Goal: Task Accomplishment & Management: Use online tool/utility

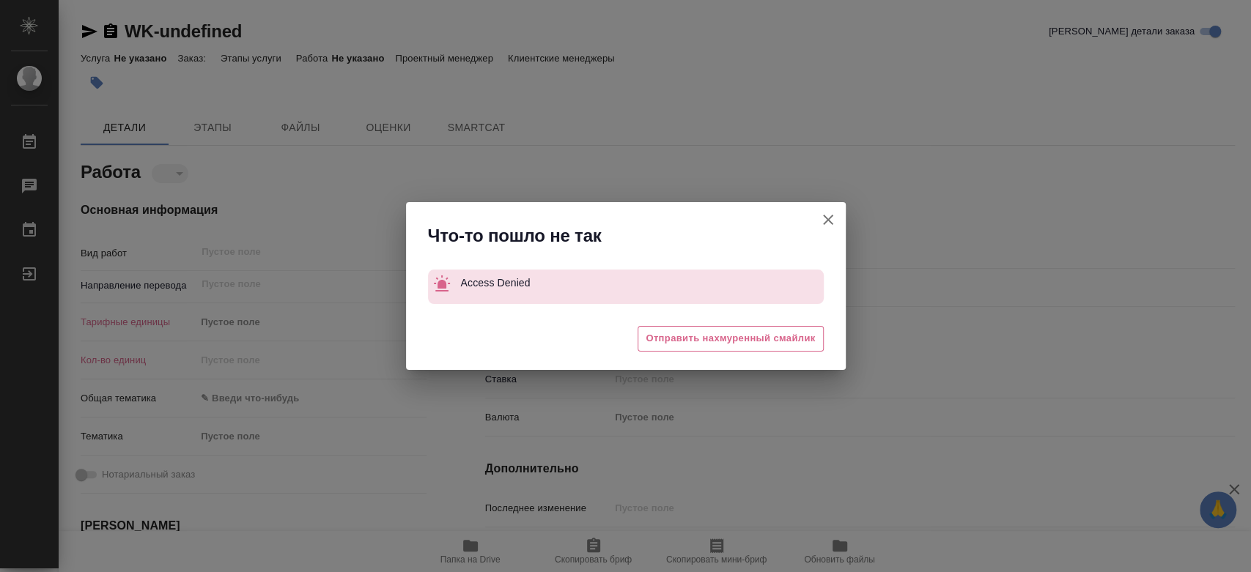
type textarea "x"
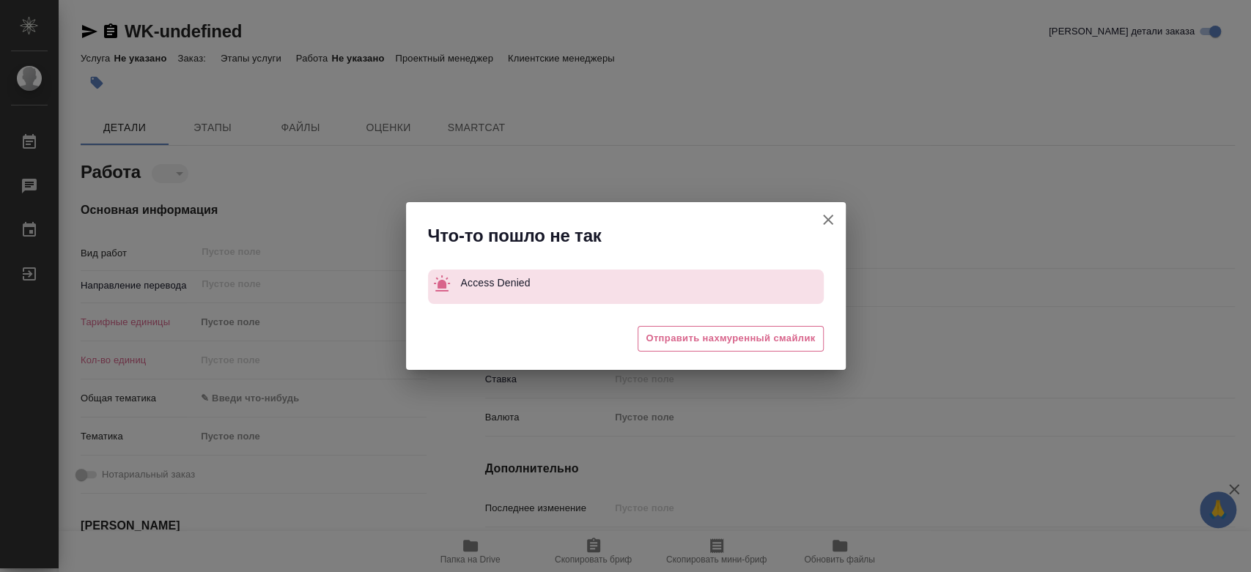
click at [836, 221] on icon "button" at bounding box center [828, 220] width 18 height 18
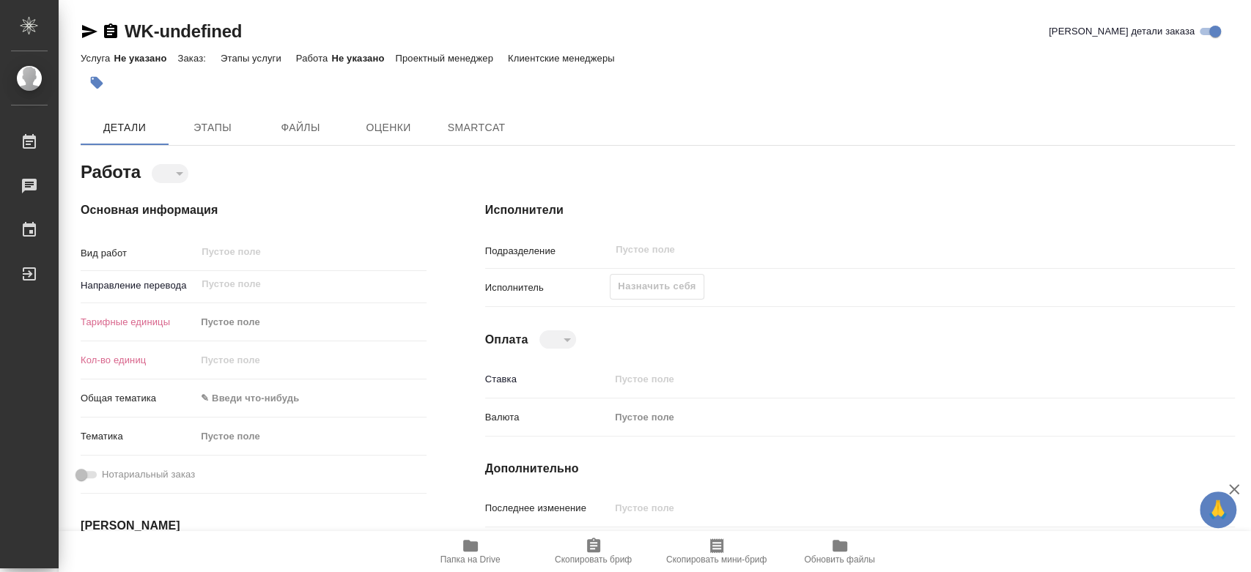
type textarea "x"
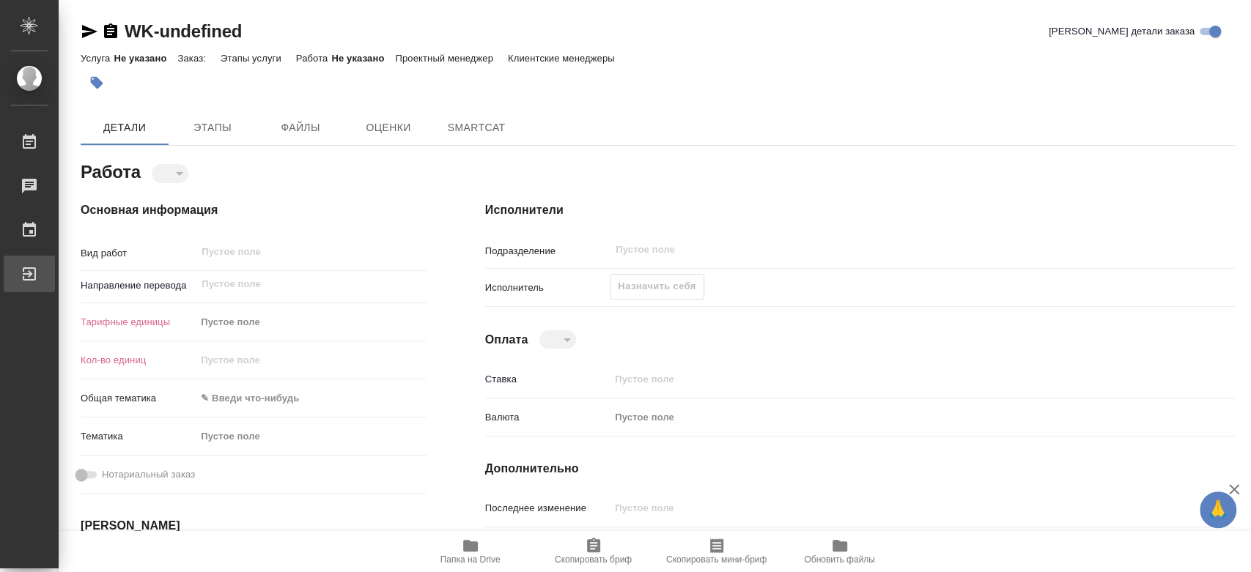
type textarea "x"
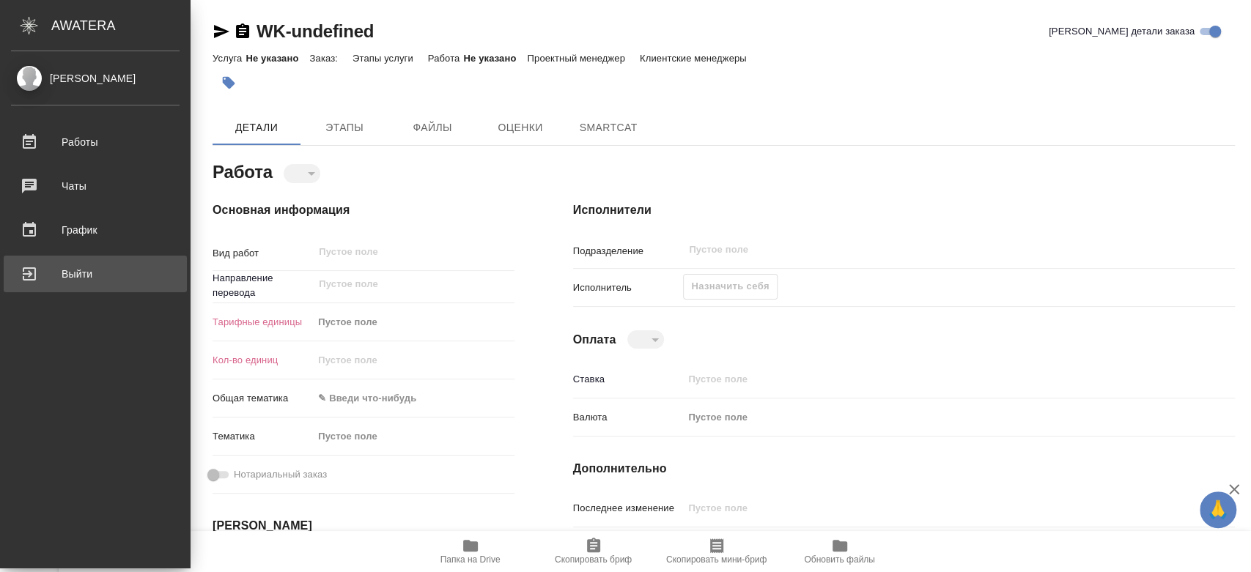
type textarea "x"
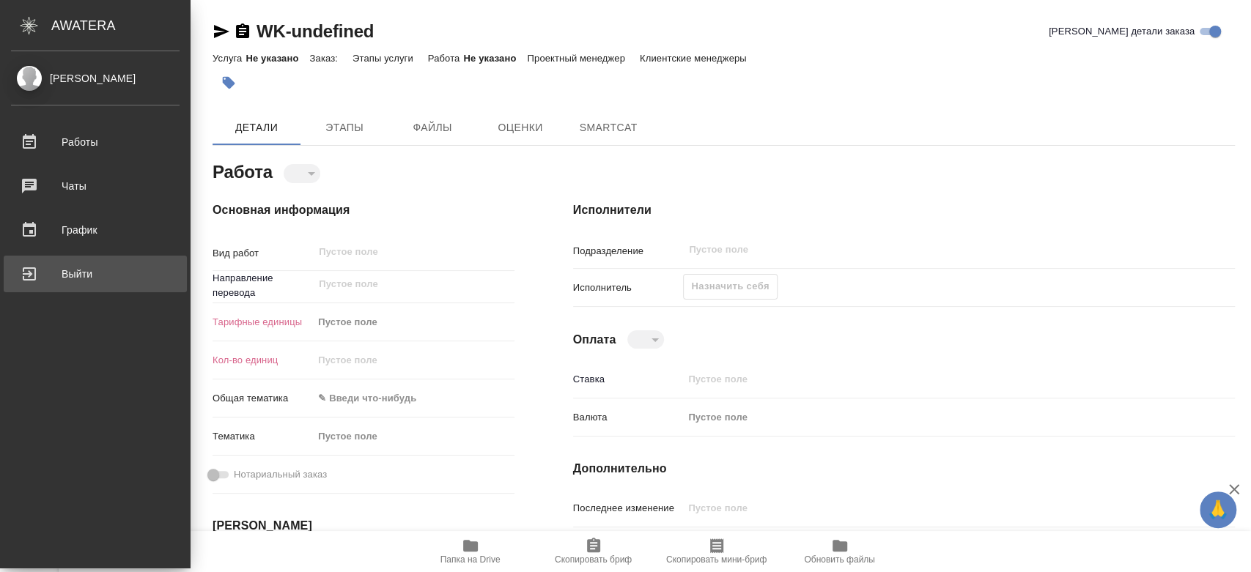
click at [88, 273] on div "Выйти" at bounding box center [95, 274] width 169 height 22
type textarea "x"
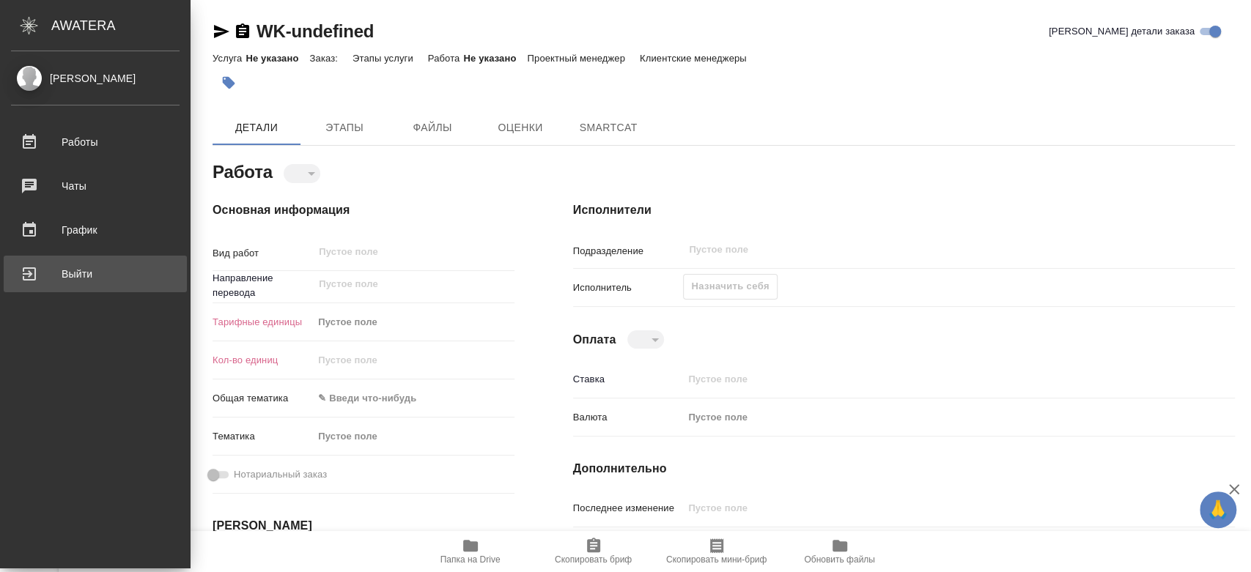
type textarea "x"
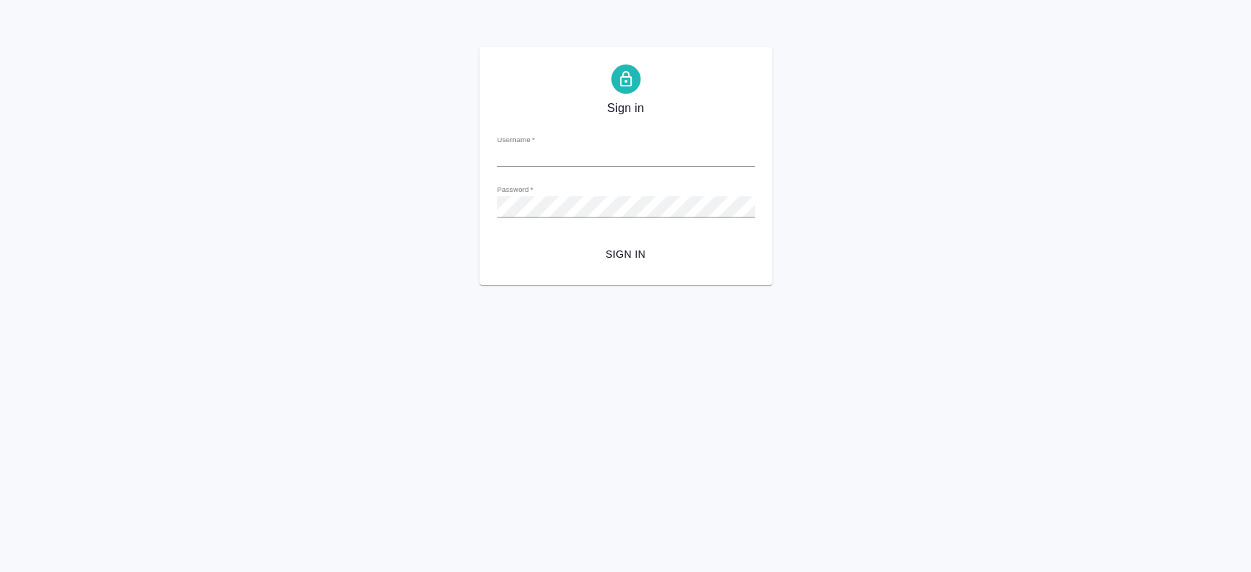
type input "y.kononova@awatera.com"
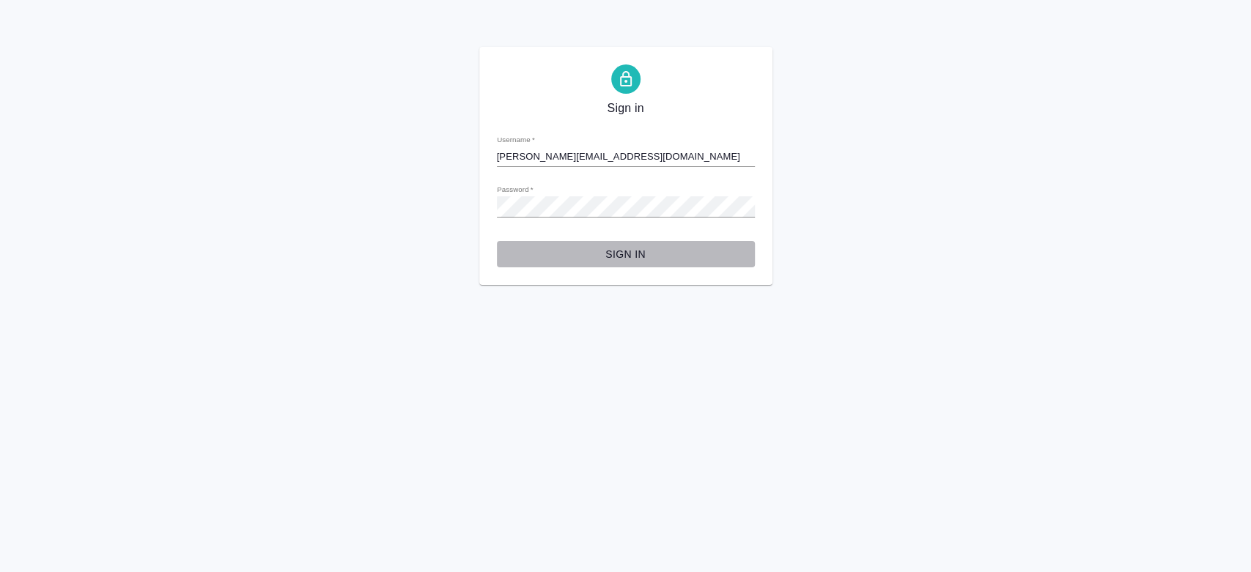
click at [630, 251] on span "Sign in" at bounding box center [626, 255] width 235 height 18
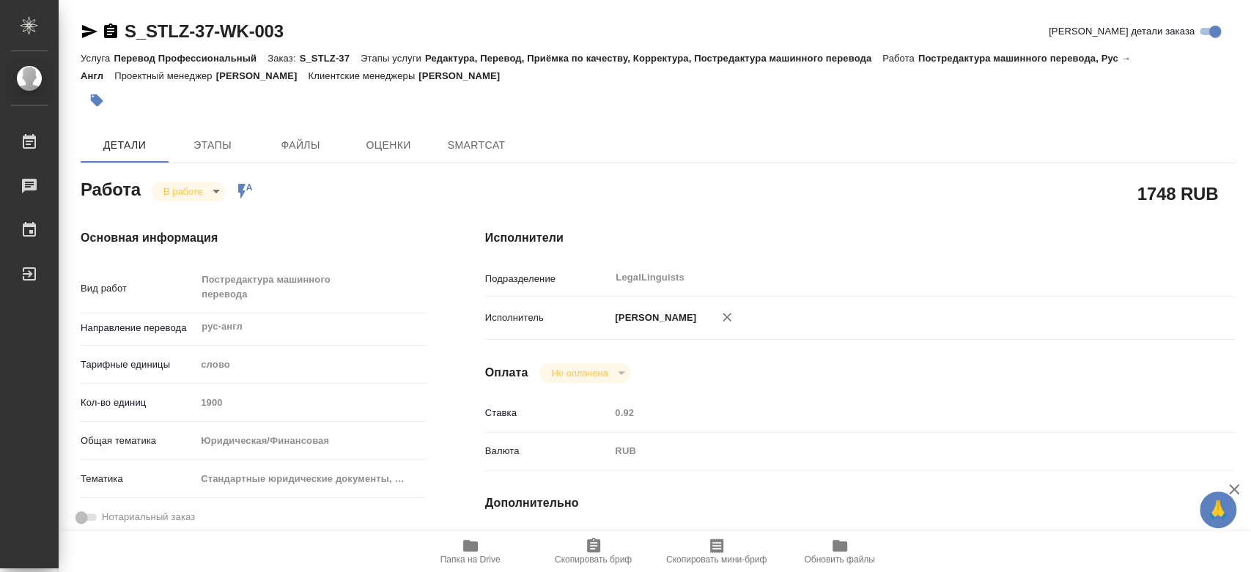
type textarea "x"
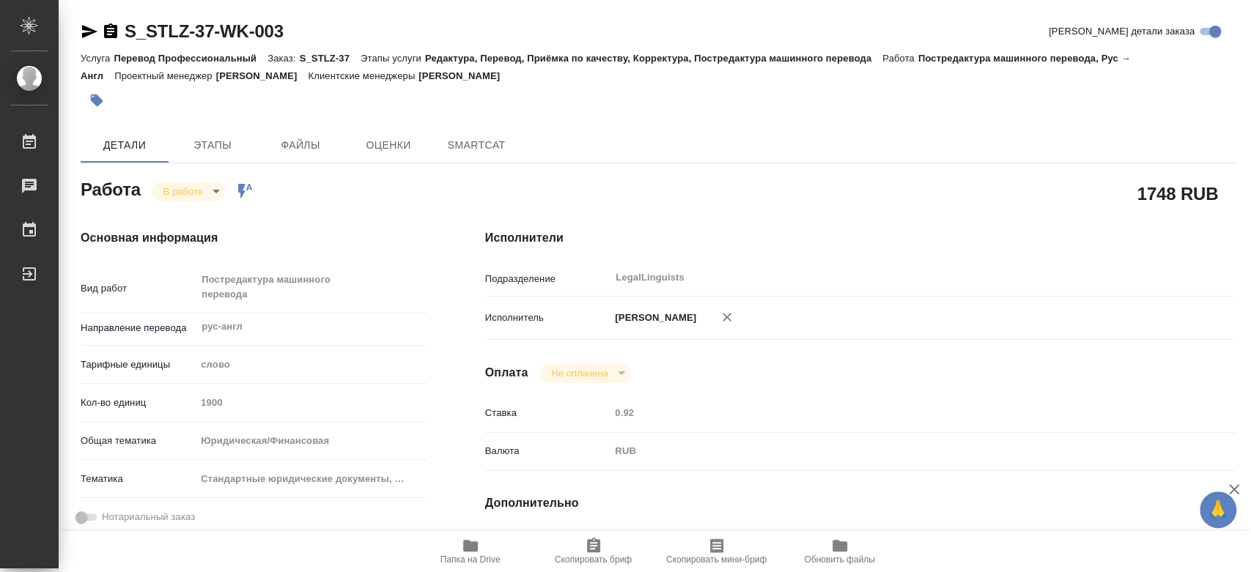
type textarea "x"
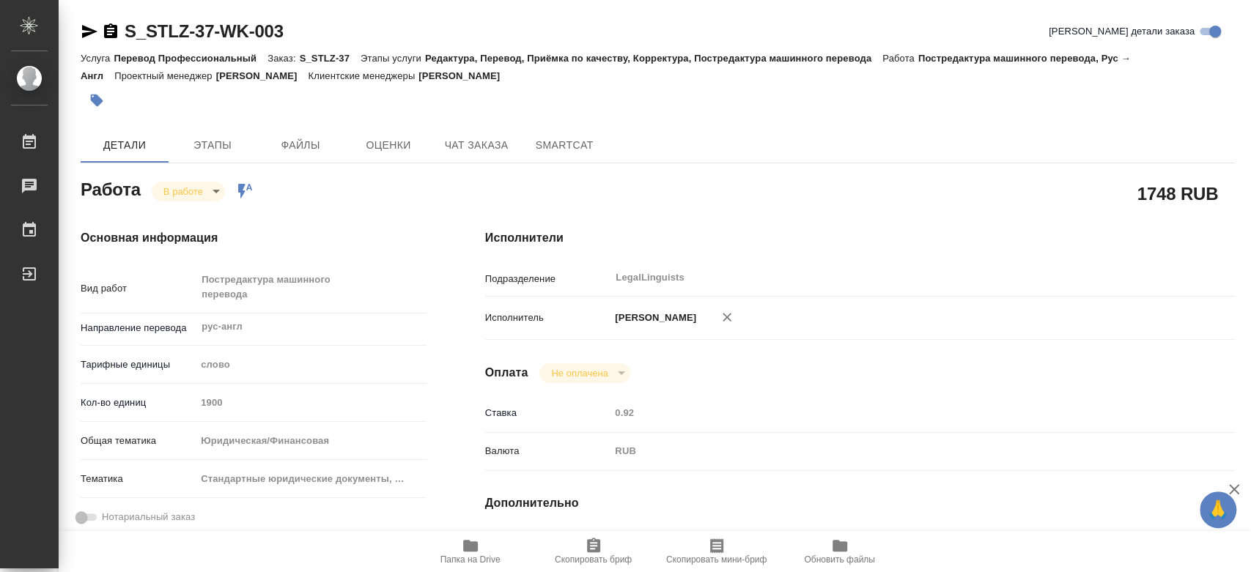
type textarea "x"
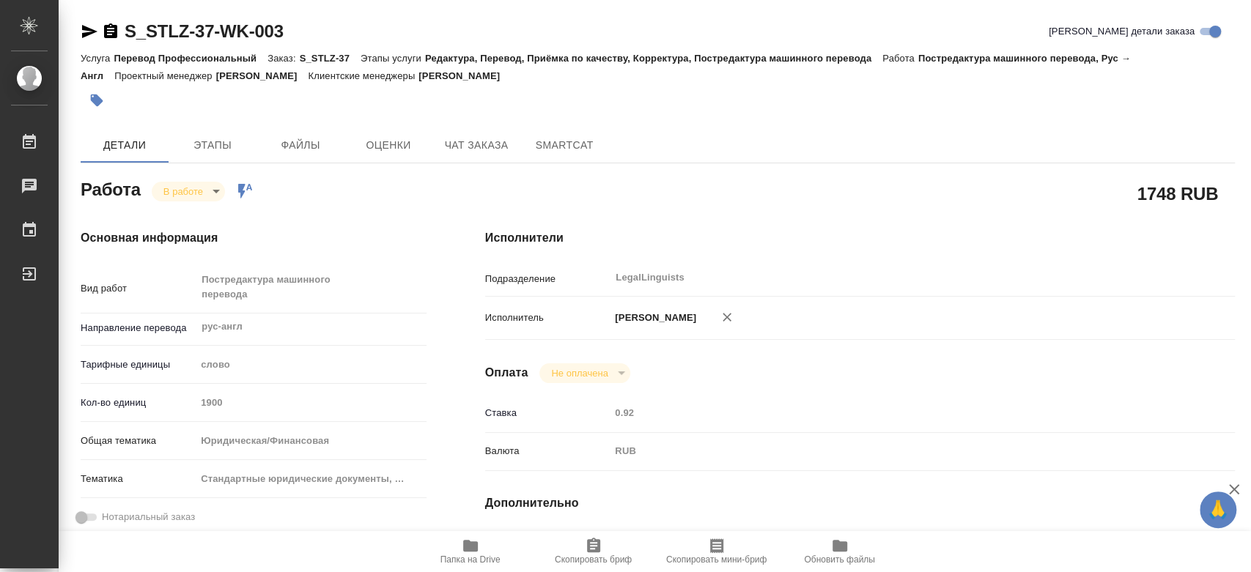
type textarea "x"
